Goal: Information Seeking & Learning: Check status

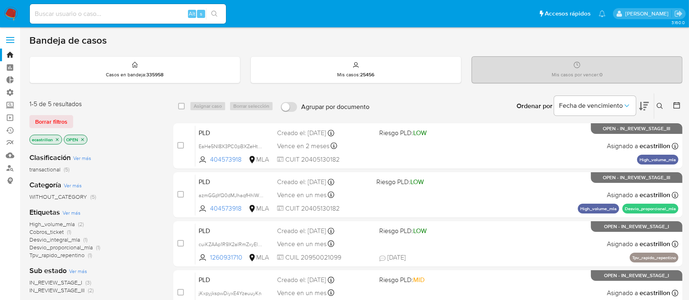
click at [150, 5] on div "Alt s" at bounding box center [128, 14] width 196 height 20
click at [152, 9] on input at bounding box center [128, 14] width 196 height 11
paste input "1343779533"
type input "1343779533"
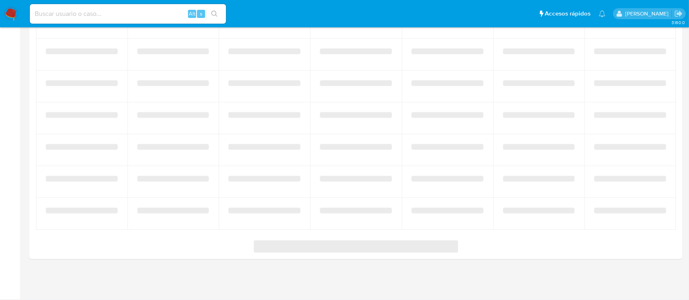
select select "10"
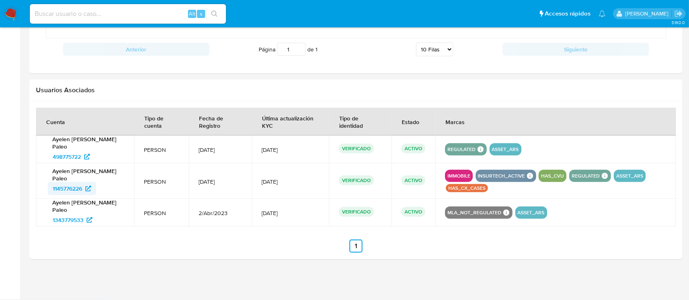
scroll to position [758, 0]
click at [72, 191] on span "1145776226" at bounding box center [67, 189] width 29 height 13
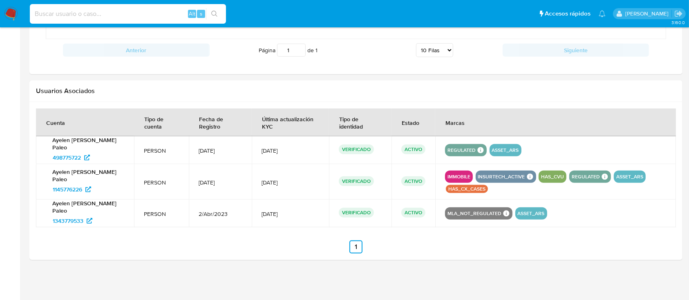
click at [99, 16] on input at bounding box center [128, 14] width 196 height 11
paste input "326993200"
type input "326993200"
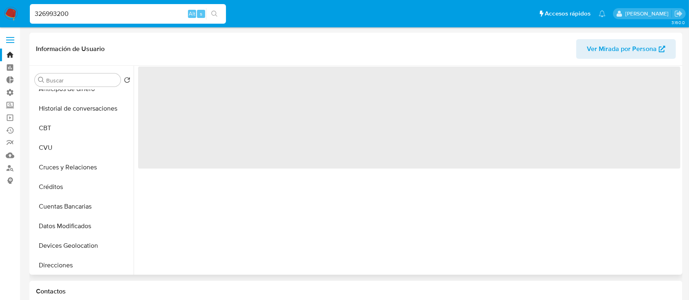
select select "10"
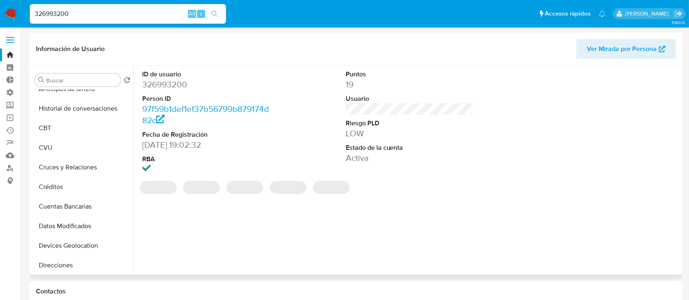
scroll to position [163, 0]
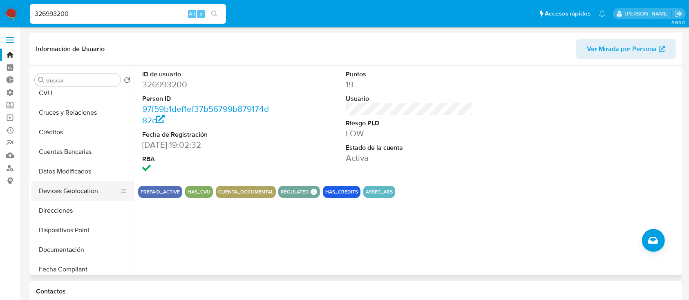
click at [77, 197] on button "Devices Geolocation" at bounding box center [79, 191] width 96 height 20
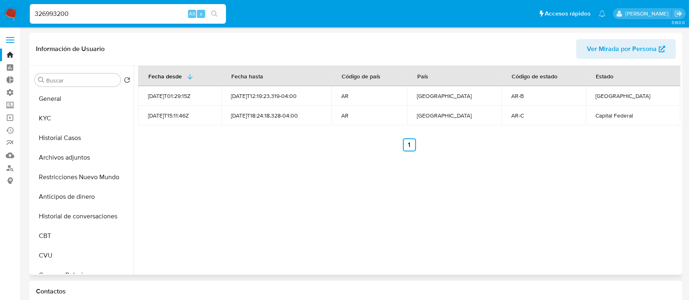
scroll to position [0, 0]
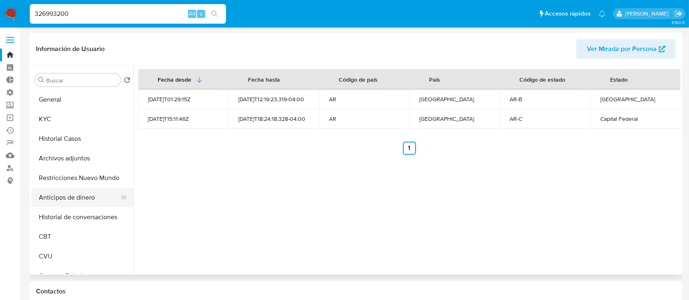
click at [75, 192] on button "Anticipos de dinero" at bounding box center [79, 198] width 96 height 20
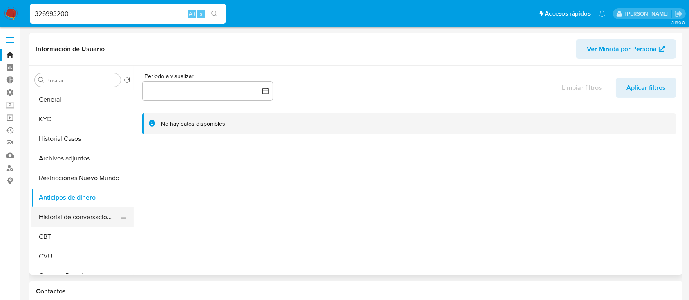
click at [80, 224] on button "Historial de conversaciones" at bounding box center [79, 218] width 96 height 20
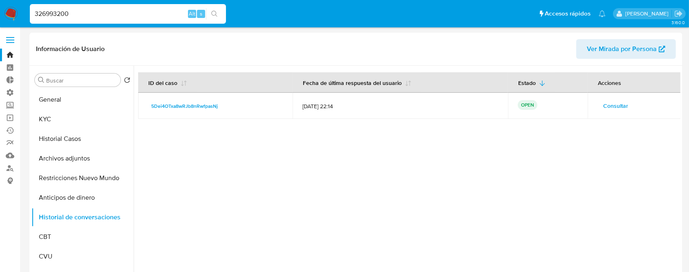
click at [133, 12] on input "326993200" at bounding box center [128, 14] width 196 height 11
paste input "125726256"
type input "1257262560"
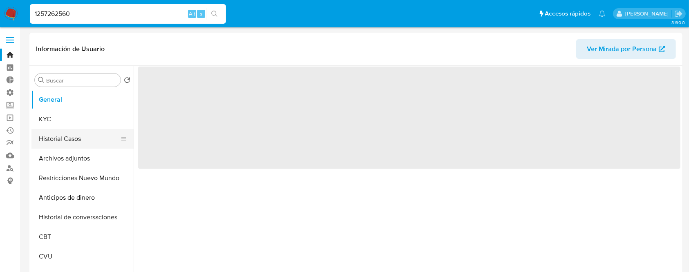
click at [51, 145] on button "Historial Casos" at bounding box center [79, 139] width 96 height 20
select select "10"
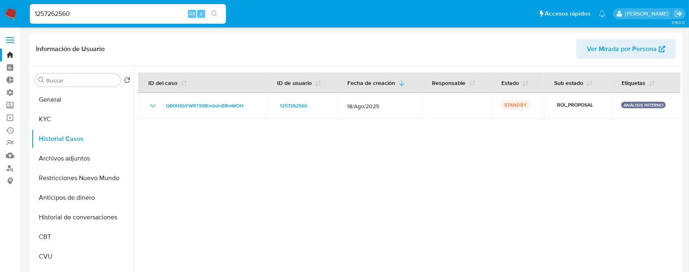
click at [144, 15] on input "1257262560" at bounding box center [128, 14] width 196 height 11
paste input "370643184"
type input "1370643184"
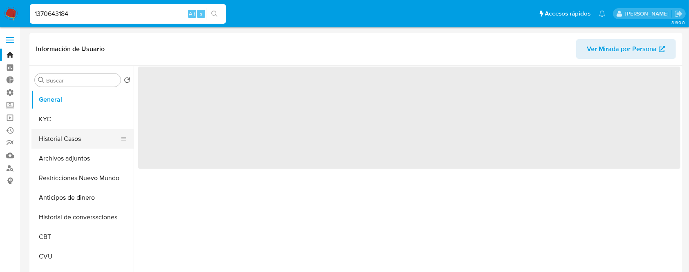
click at [74, 142] on button "Historial Casos" at bounding box center [79, 139] width 96 height 20
select select "10"
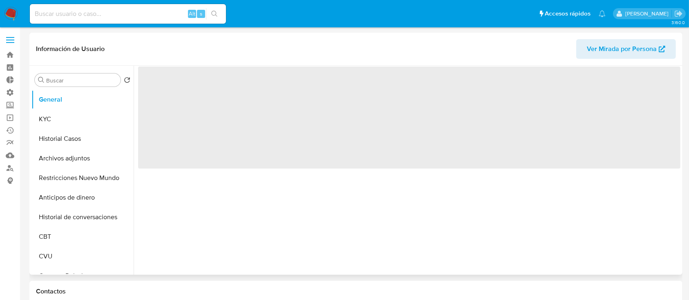
select select "10"
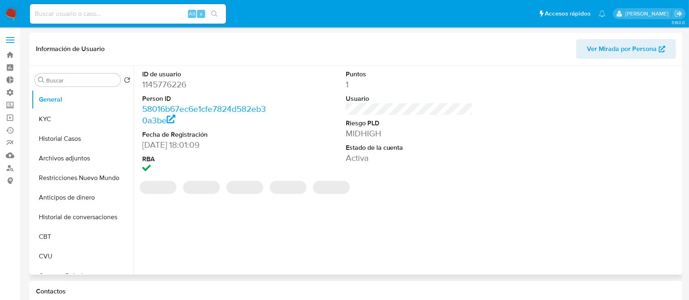
click at [174, 84] on dd "1145776226" at bounding box center [205, 84] width 127 height 11
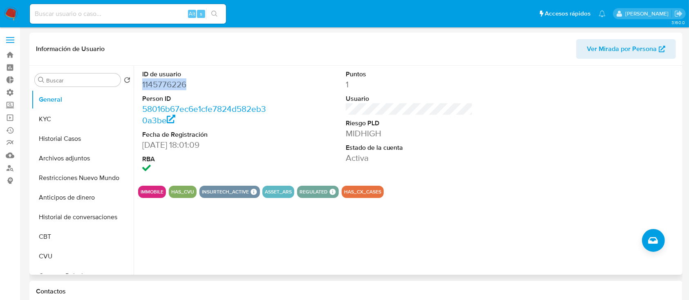
copy dd "1145776226"
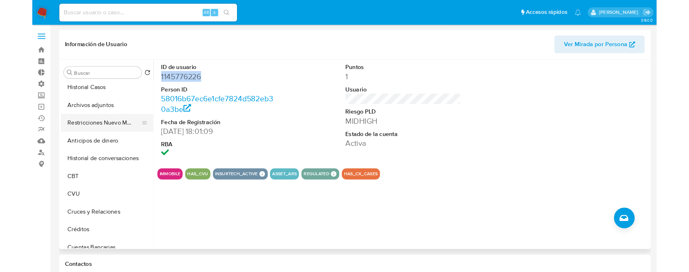
scroll to position [109, 0]
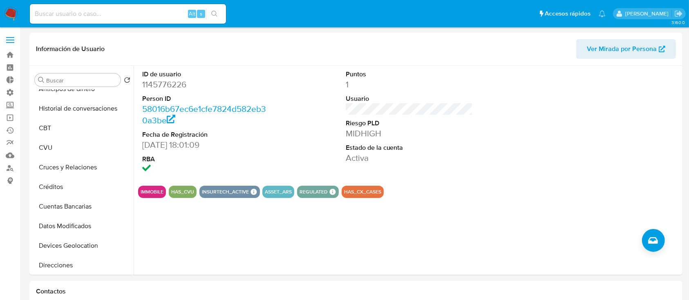
click at [85, 16] on input at bounding box center [128, 14] width 196 height 11
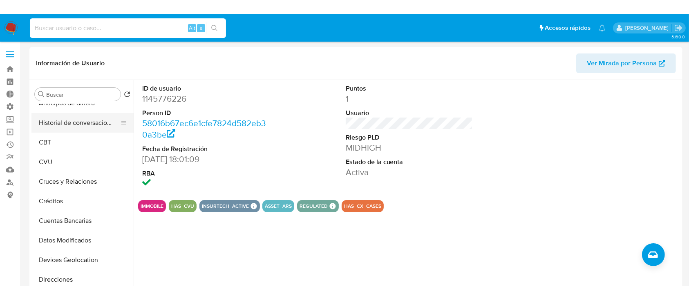
scroll to position [0, 0]
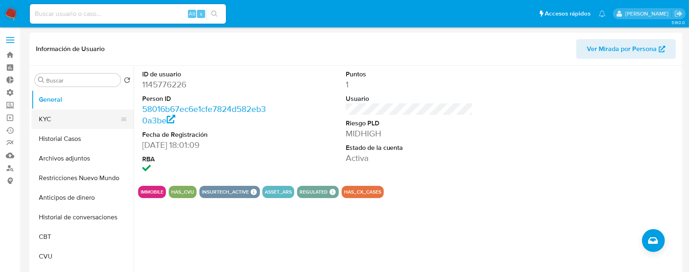
click at [69, 125] on button "KYC" at bounding box center [79, 120] width 96 height 20
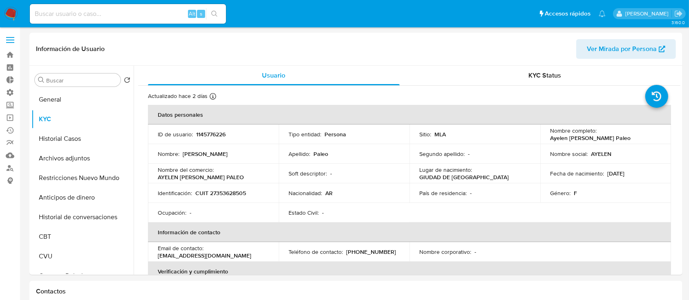
click at [154, 7] on div "Alt s" at bounding box center [128, 14] width 196 height 20
click at [152, 17] on input at bounding box center [128, 14] width 196 height 11
paste input "1257262560"
type input "1257262560"
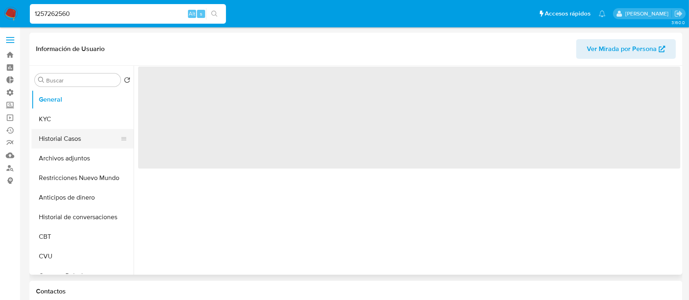
click at [52, 145] on button "Historial Casos" at bounding box center [79, 139] width 96 height 20
select select "10"
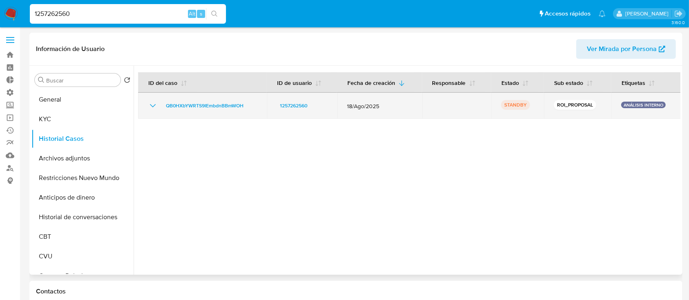
click at [152, 105] on icon "Mostrar/Ocultar" at bounding box center [153, 106] width 10 height 10
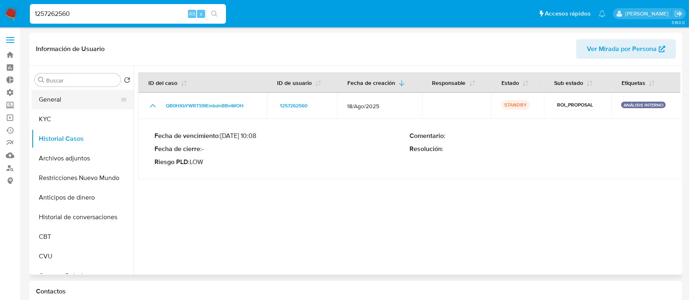
drag, startPoint x: 54, startPoint y: 83, endPoint x: 53, endPoint y: 97, distance: 13.5
click at [54, 87] on div "Buscar Volver al orden por defecto General KYC Historial Casos Archivos adjunto…" at bounding box center [82, 171] width 102 height 208
click at [53, 102] on button "General" at bounding box center [79, 100] width 96 height 20
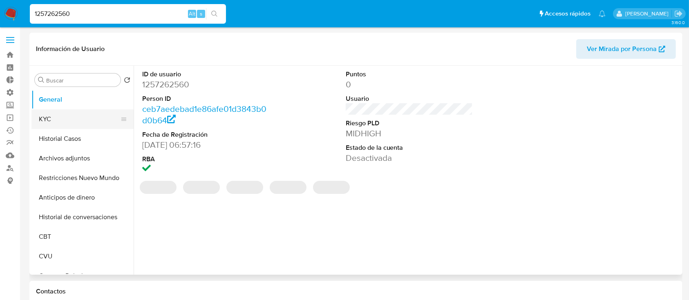
click at [53, 119] on button "KYC" at bounding box center [79, 120] width 96 height 20
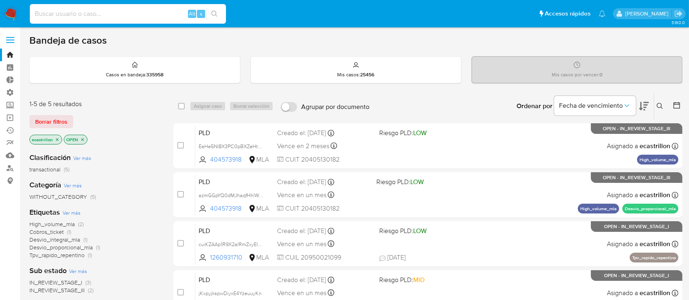
click at [49, 12] on input at bounding box center [128, 14] width 196 height 11
paste input "ElnpEymY88A74OYGyEAvAtRU"
type input "ElnpEymY88A74OYGyEAvAtRU"
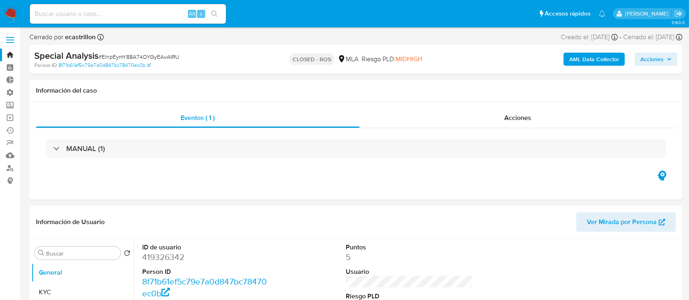
select select "10"
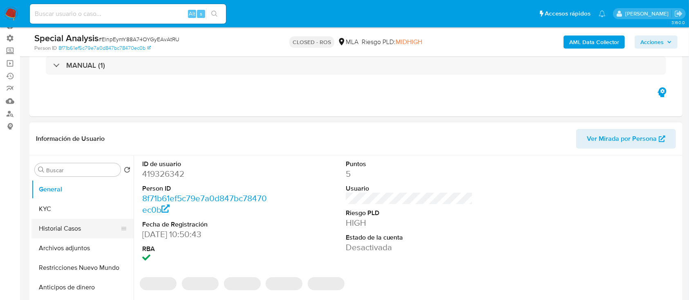
click at [85, 230] on button "Historial Casos" at bounding box center [79, 229] width 96 height 20
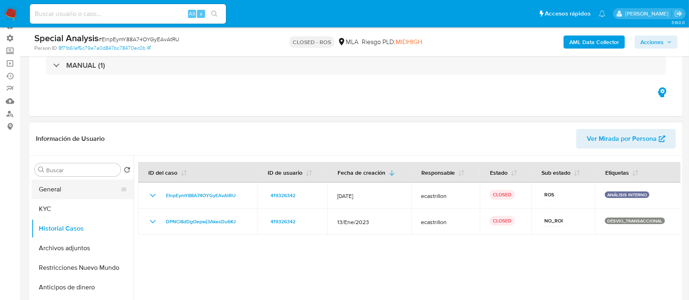
click at [121, 180] on div at bounding box center [124, 190] width 7 height 20
drag, startPoint x: 108, startPoint y: 172, endPoint x: 106, endPoint y: 178, distance: 6.8
click at [107, 176] on div "Buscar Volver al orden por defecto General KYC Historial Casos Archivos adjunto…" at bounding box center [82, 261] width 102 height 208
click at [104, 190] on button "General" at bounding box center [79, 190] width 96 height 20
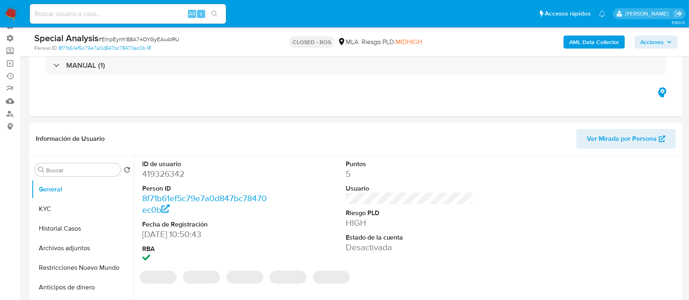
click at [173, 176] on dd "419326342" at bounding box center [205, 173] width 127 height 11
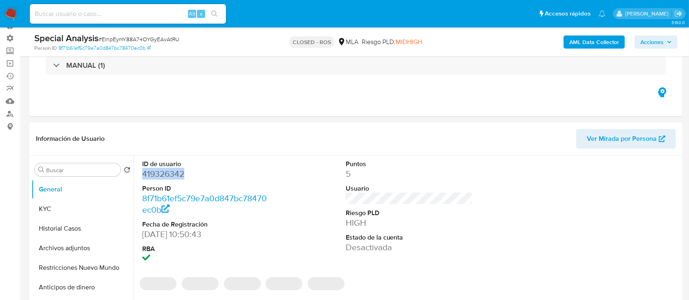
copy dd "419326342"
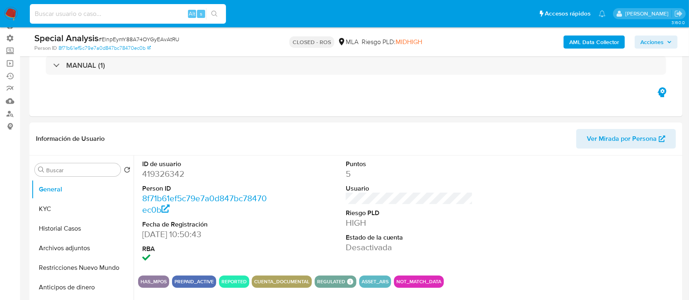
click at [122, 15] on input at bounding box center [128, 14] width 196 height 11
paste input "1968763214"
type input "1968763214"
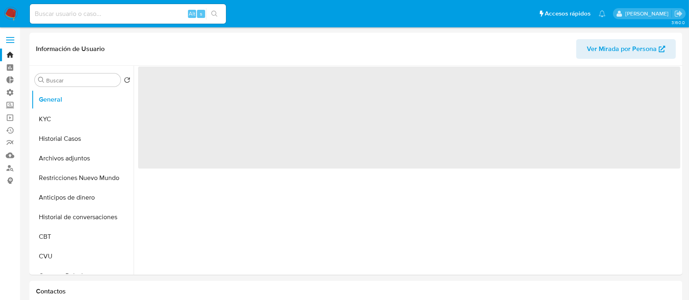
select select "10"
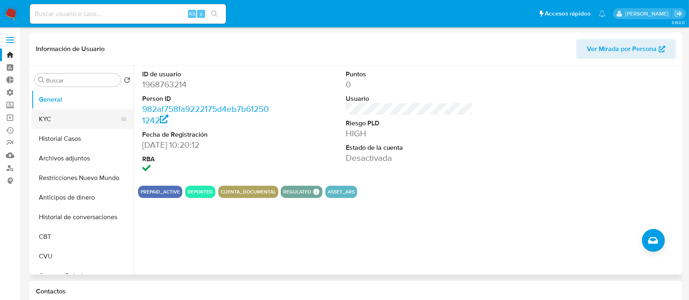
click at [57, 121] on button "KYC" at bounding box center [79, 120] width 96 height 20
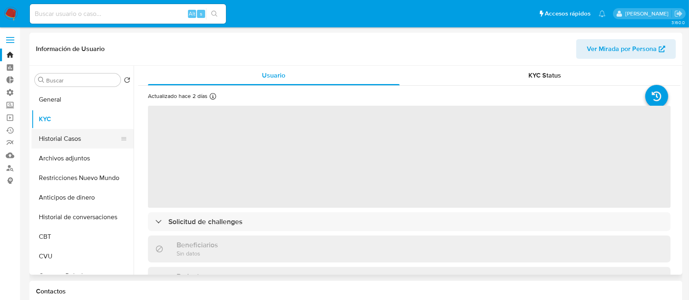
click at [59, 132] on button "Historial Casos" at bounding box center [79, 139] width 96 height 20
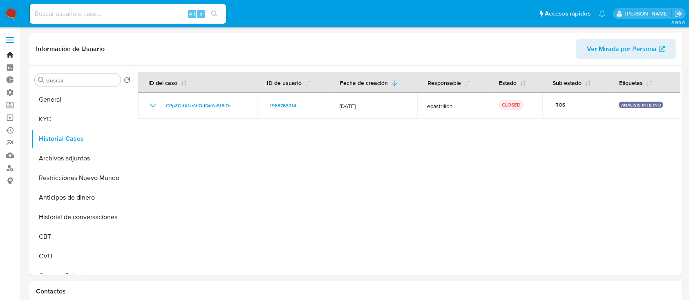
click at [8, 51] on link "Bandeja" at bounding box center [48, 55] width 97 height 13
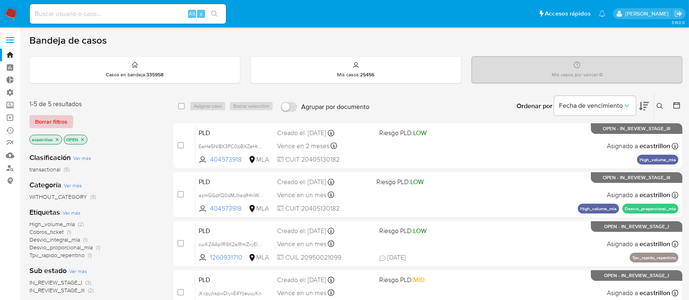
click at [49, 116] on span "Borrar filtros" at bounding box center [51, 121] width 32 height 11
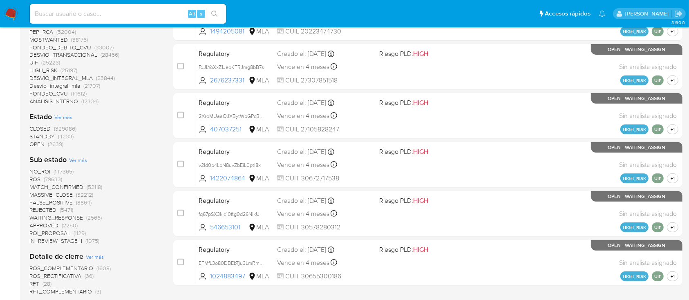
scroll to position [324, 0]
click at [34, 143] on span "OPEN" at bounding box center [36, 145] width 15 height 8
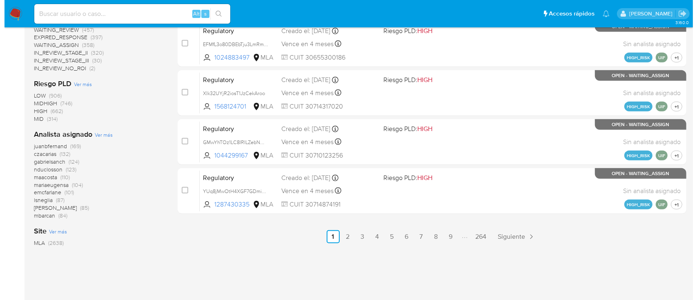
scroll to position [406, 0]
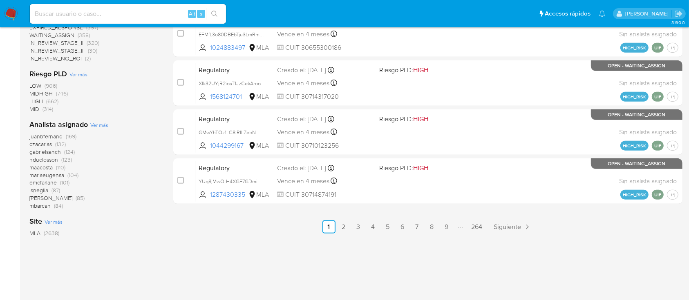
click at [94, 124] on span "Ver más" at bounding box center [99, 124] width 18 height 7
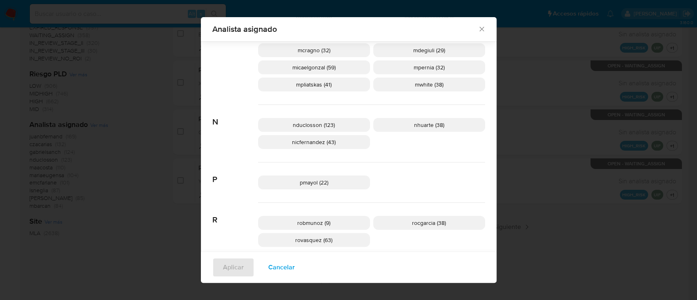
scroll to position [505, 0]
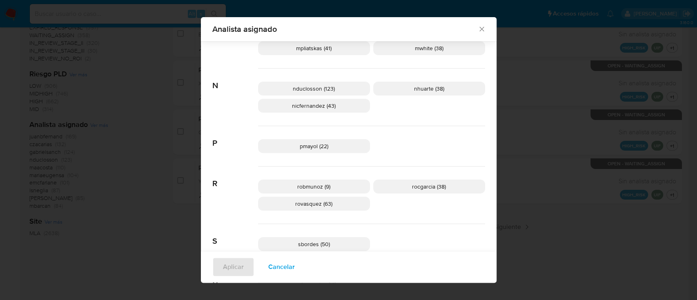
click at [286, 266] on span "Cancelar" at bounding box center [281, 268] width 27 height 18
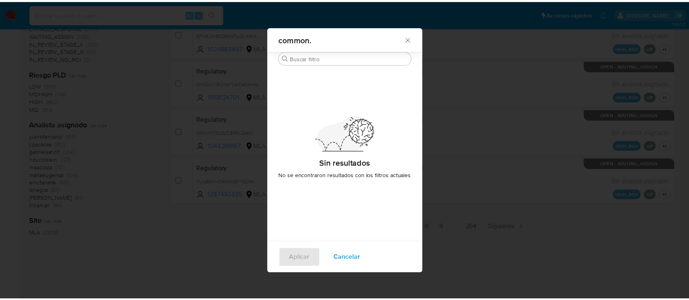
scroll to position [0, 0]
